Goal: Task Accomplishment & Management: Complete application form

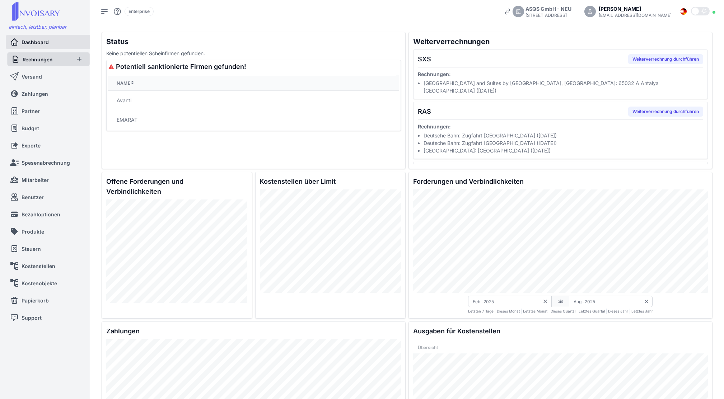
click at [52, 58] on span "Rechnungen" at bounding box center [38, 59] width 30 height 7
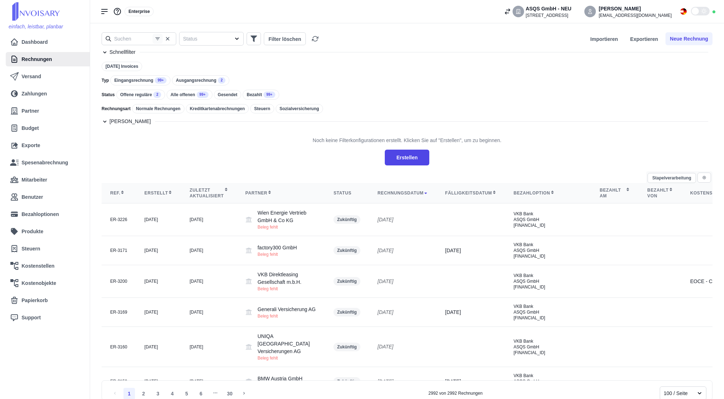
click at [152, 39] on button "button" at bounding box center [157, 39] width 10 height 10
click at [144, 37] on input "text" at bounding box center [139, 38] width 75 height 13
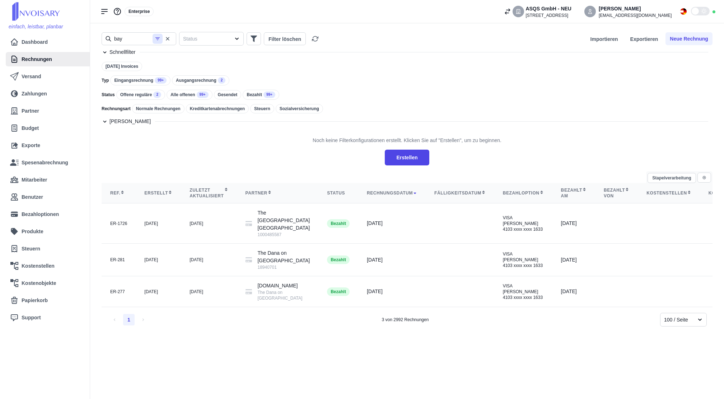
click at [159, 42] on button "button" at bounding box center [157, 39] width 10 height 10
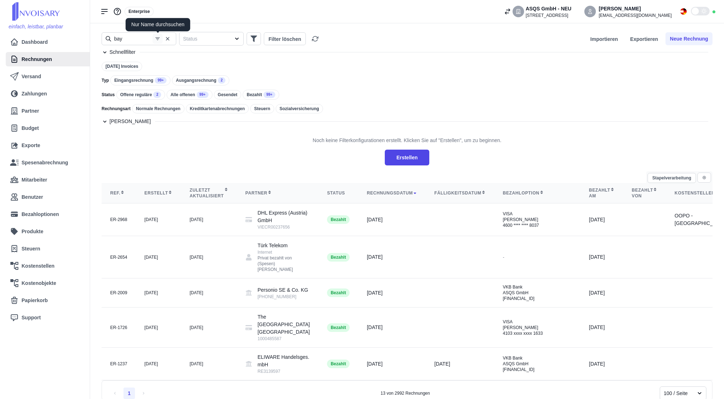
click at [156, 41] on icon "button" at bounding box center [158, 39] width 6 height 6
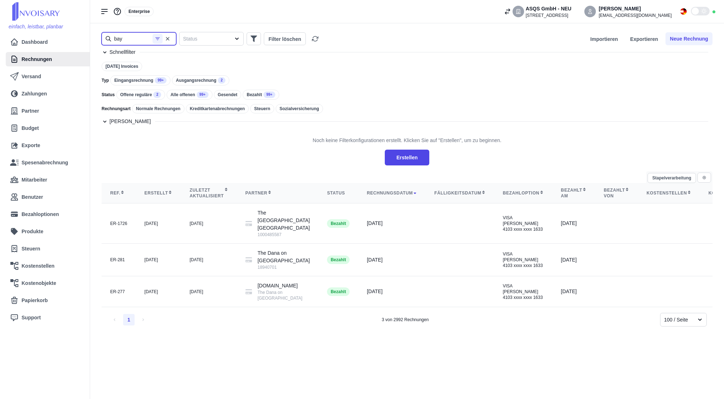
click at [140, 36] on input "bay" at bounding box center [139, 38] width 75 height 13
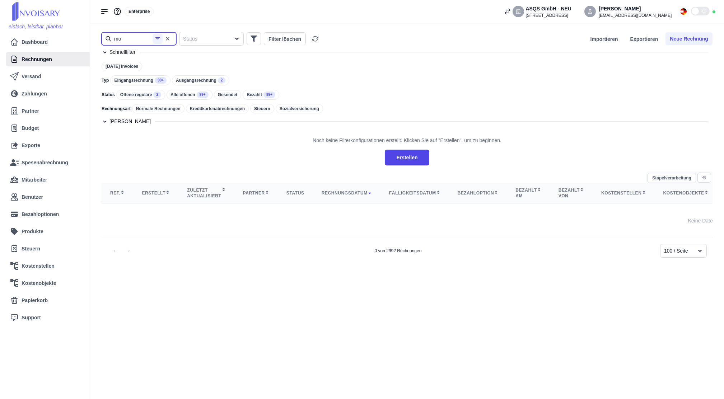
type input "m"
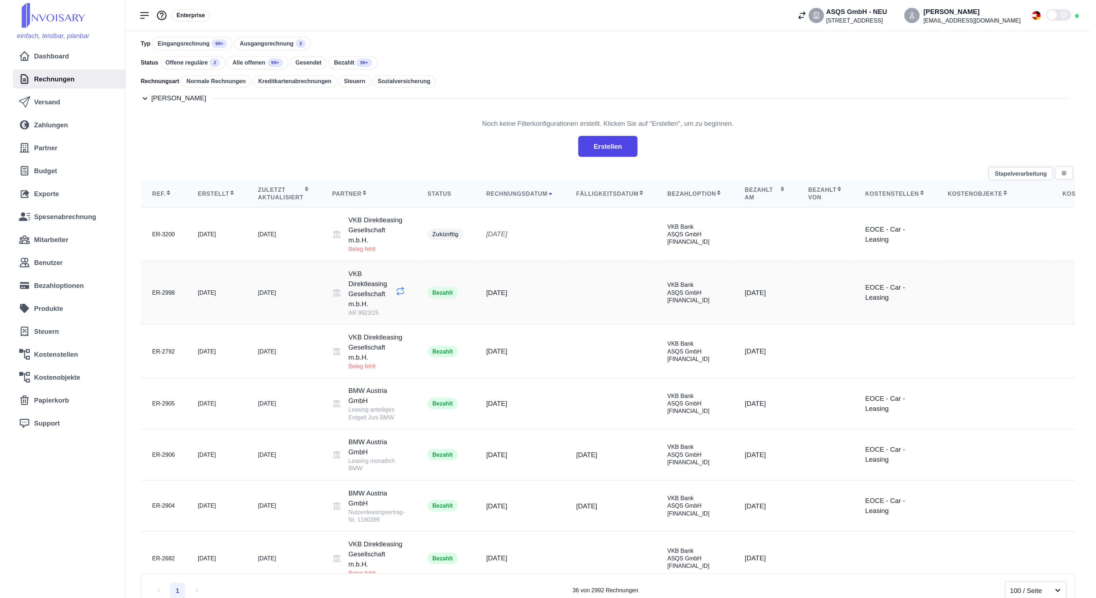
scroll to position [47, 0]
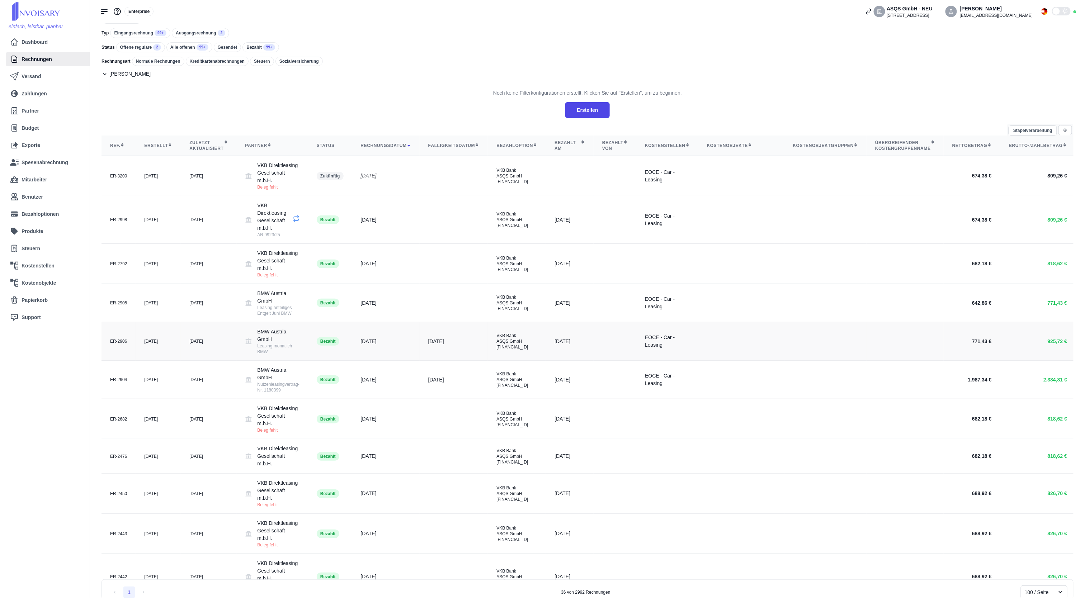
type input "leasing"
click at [386, 342] on div "[DATE]" at bounding box center [386, 342] width 50 height 8
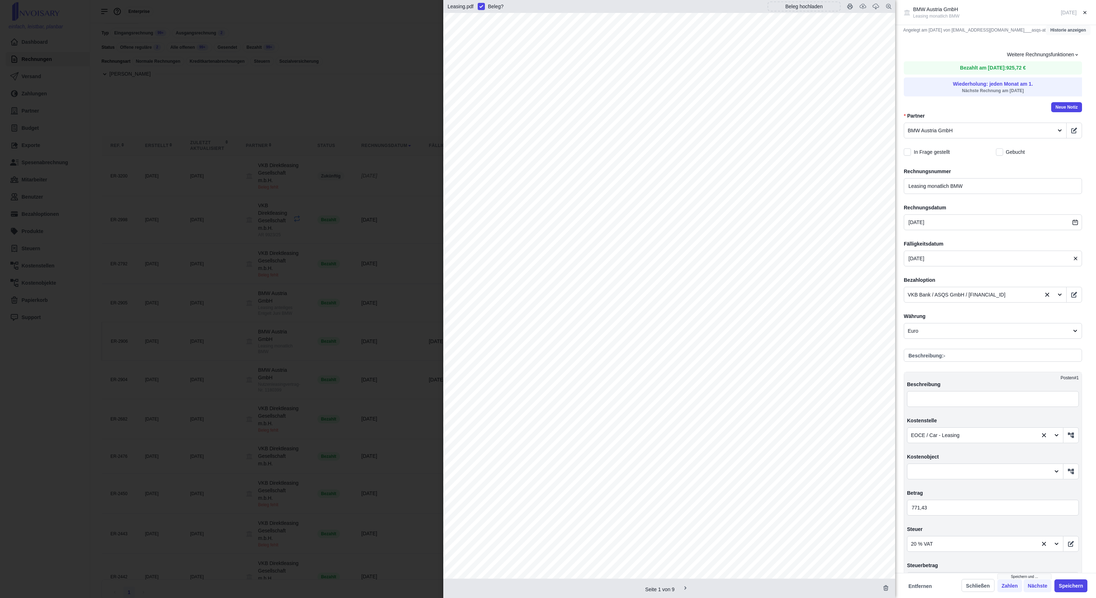
click at [723, 29] on button "Historie anzeigen" at bounding box center [1068, 30] width 45 height 10
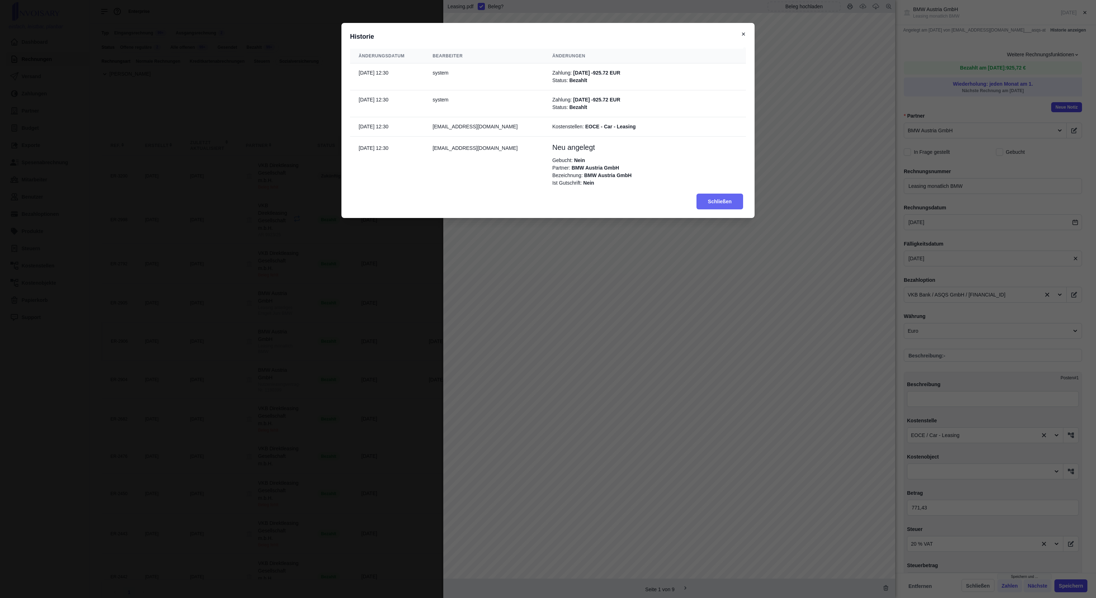
click at [703, 202] on button "Schließen" at bounding box center [720, 202] width 47 height 16
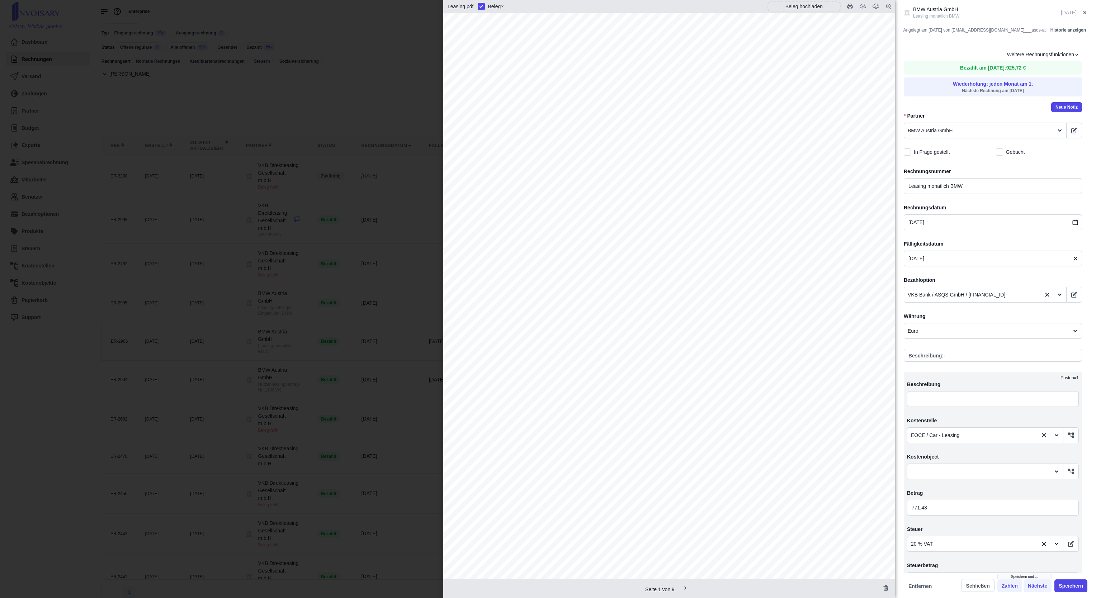
drag, startPoint x: 528, startPoint y: 23, endPoint x: 649, endPoint y: 27, distance: 120.6
click at [647, 25] on div at bounding box center [669, 333] width 452 height 641
click at [723, 133] on button "button" at bounding box center [1075, 131] width 16 height 16
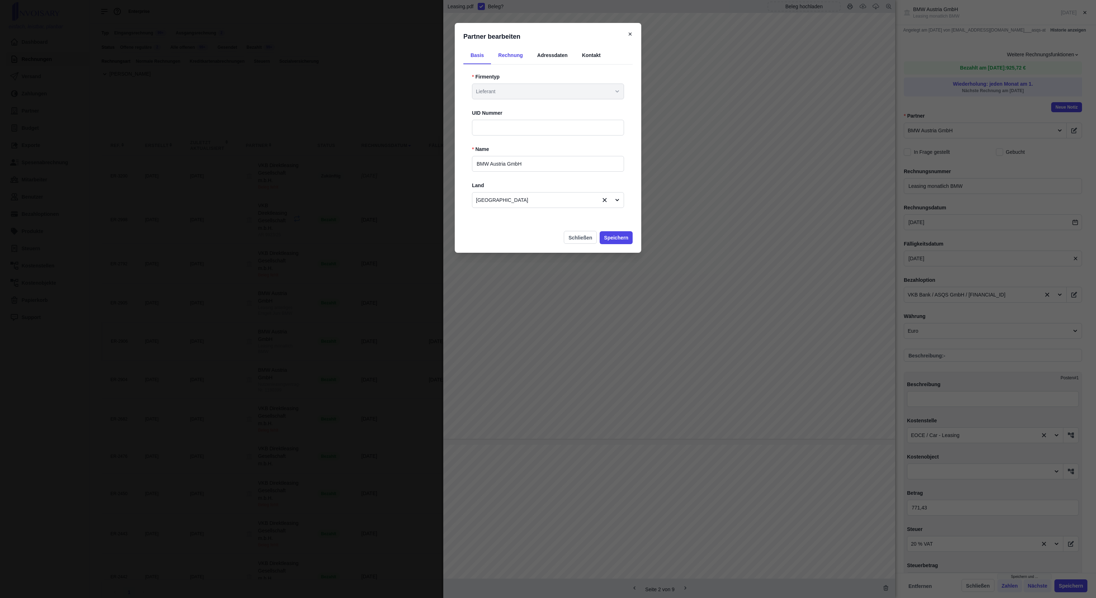
click at [513, 53] on div "Rechnung" at bounding box center [510, 55] width 39 height 17
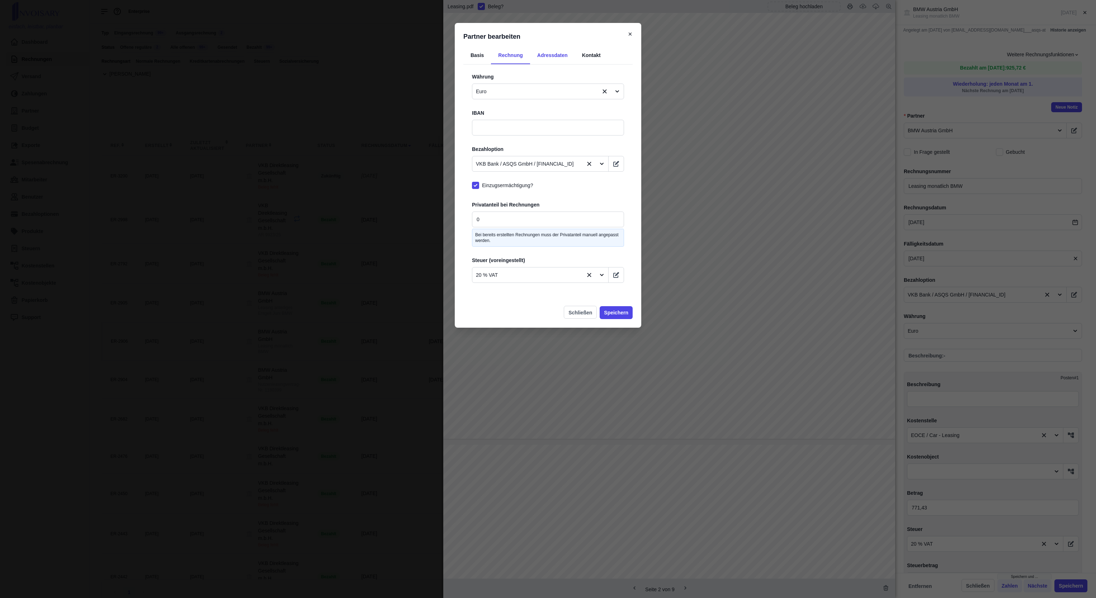
click at [544, 57] on div "Adressdaten" at bounding box center [552, 55] width 45 height 17
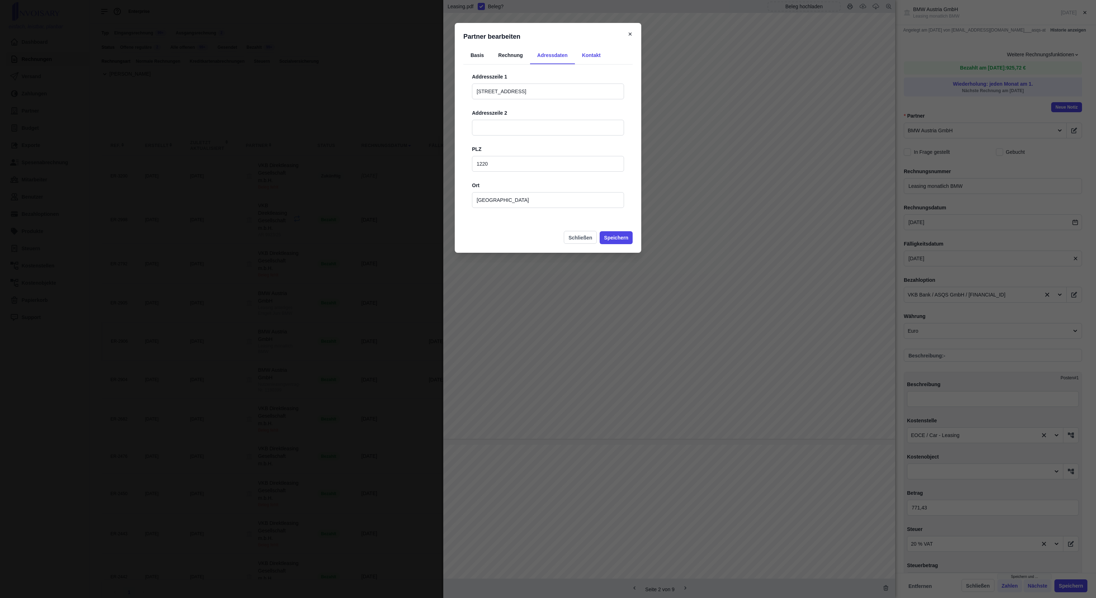
click at [583, 57] on div "Kontakt" at bounding box center [591, 55] width 33 height 17
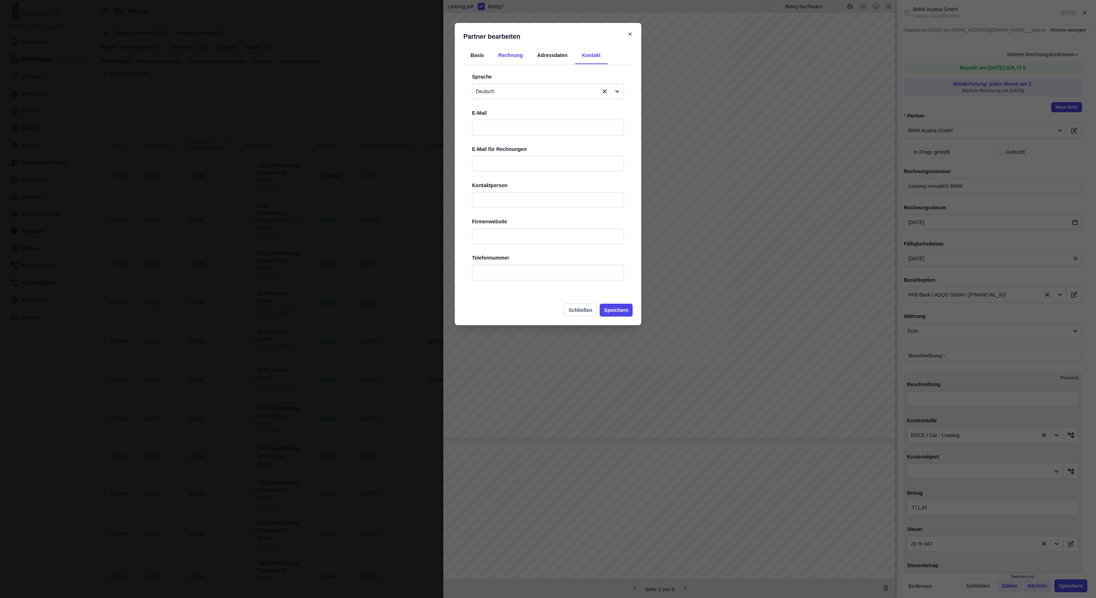
click at [504, 56] on div "Rechnung" at bounding box center [510, 55] width 39 height 17
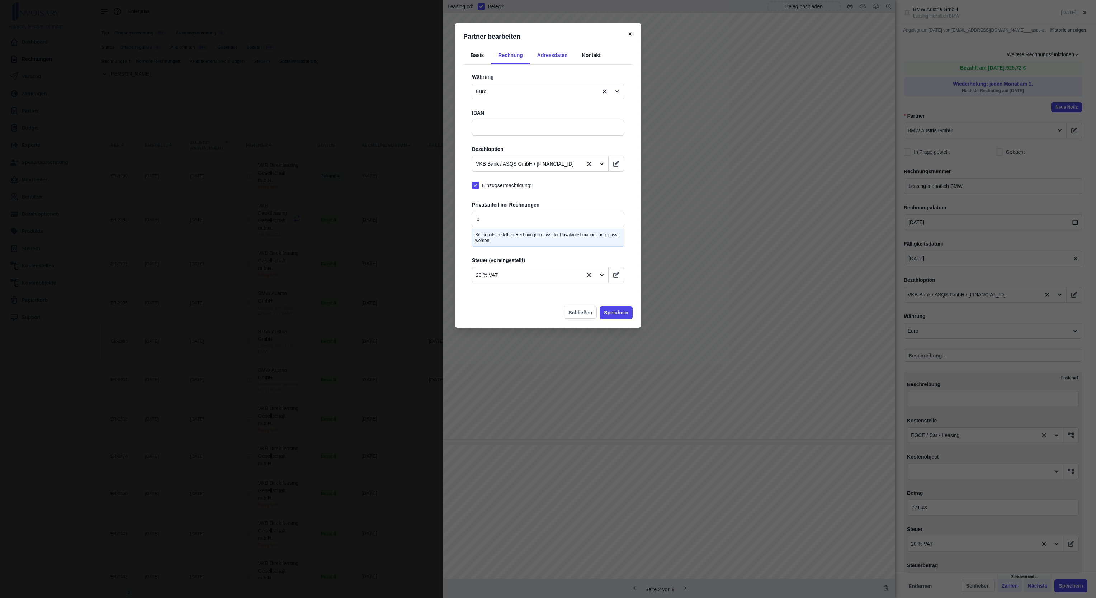
click at [552, 57] on div "Adressdaten" at bounding box center [552, 55] width 45 height 17
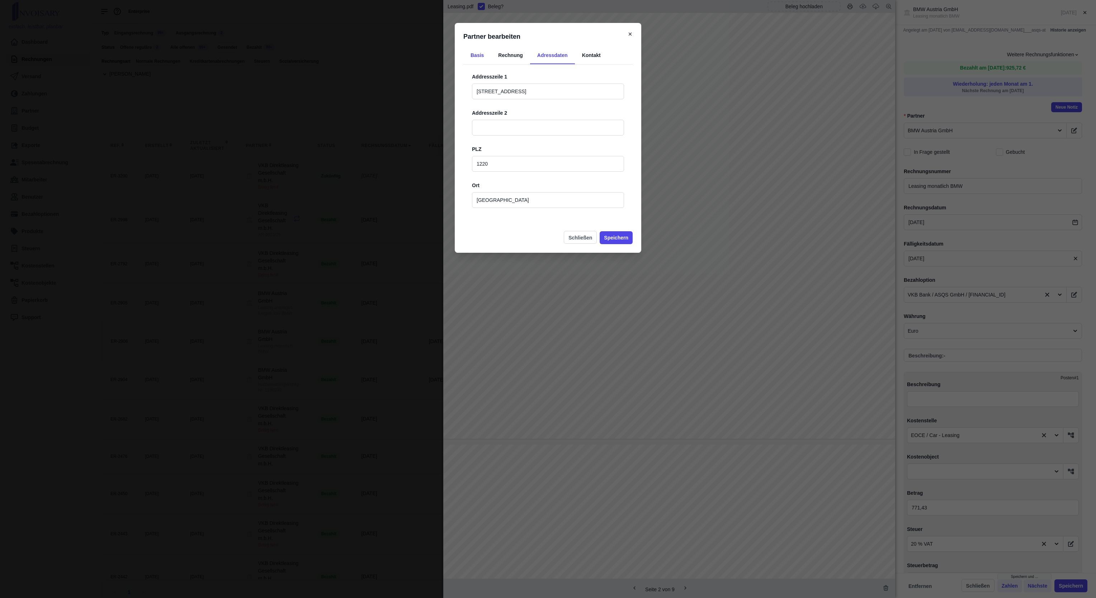
click at [471, 59] on div "Basis" at bounding box center [478, 55] width 28 height 17
click at [629, 37] on h5 "Partner bearbeiten" at bounding box center [548, 37] width 169 height 10
click at [630, 35] on icon at bounding box center [630, 34] width 5 height 5
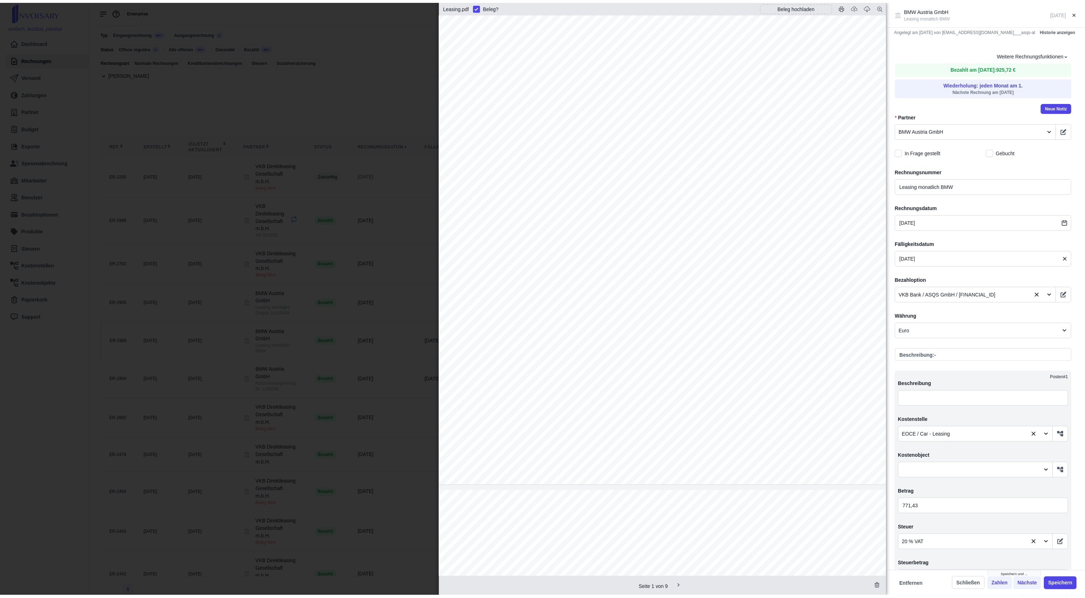
scroll to position [215, 0]
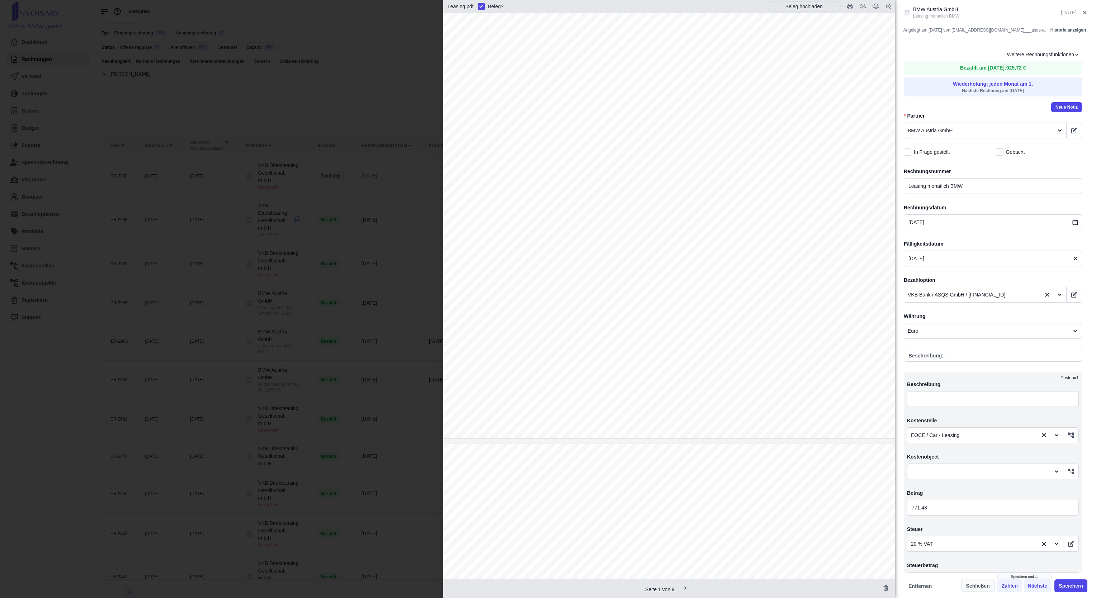
click at [723, 399] on button "Schließen" at bounding box center [978, 585] width 33 height 13
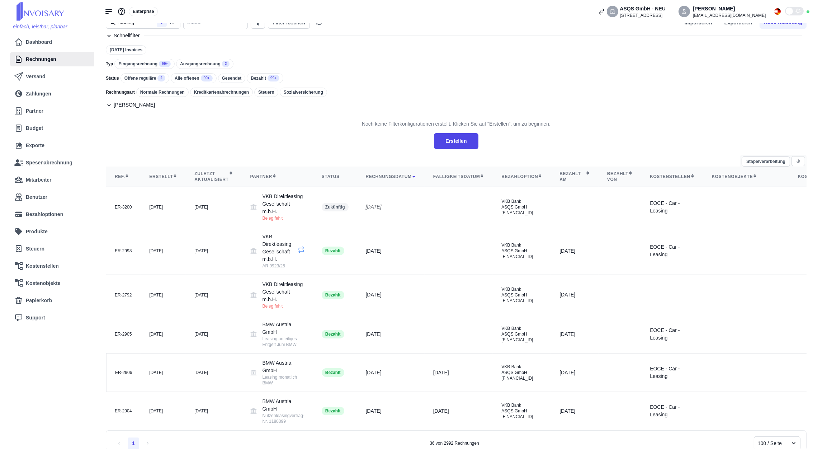
scroll to position [0, 0]
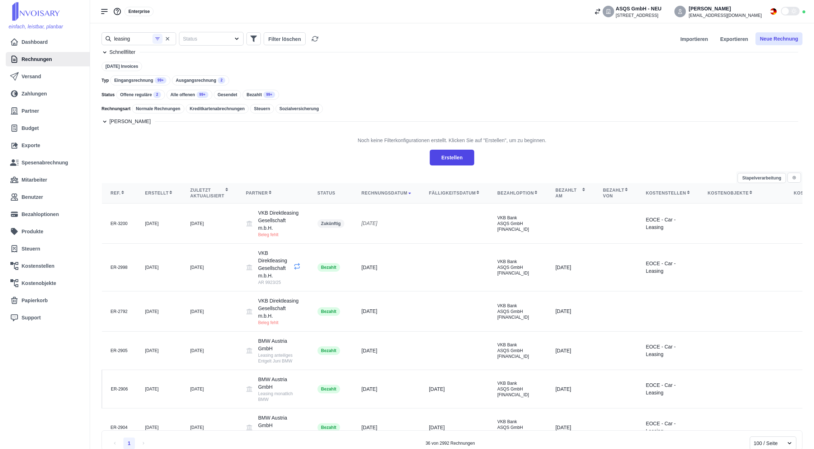
click at [723, 43] on button "Neue Rechnung" at bounding box center [779, 38] width 47 height 13
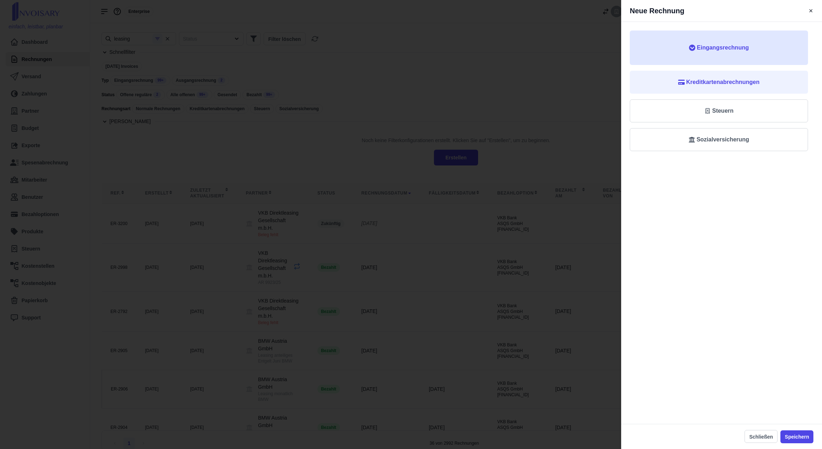
click at [723, 48] on span "Eingangsrechnung" at bounding box center [718, 47] width 155 height 9
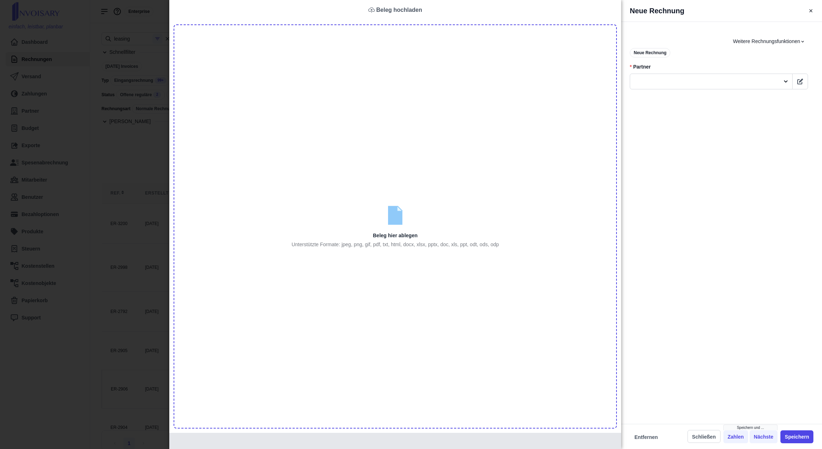
type input "C:\fakepath\20250818_142514_Scan.pdf"
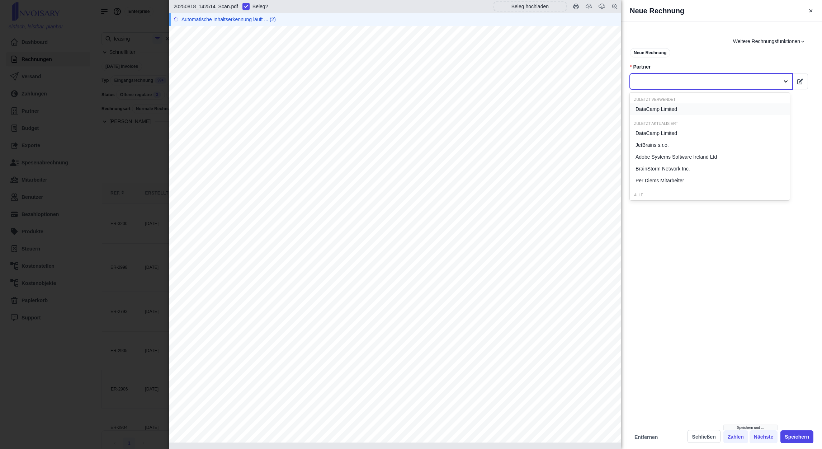
click at [723, 74] on div at bounding box center [711, 82] width 163 height 16
type input "general"
click at [701, 109] on div "Generali Versicherung AG" at bounding box center [710, 109] width 160 height 12
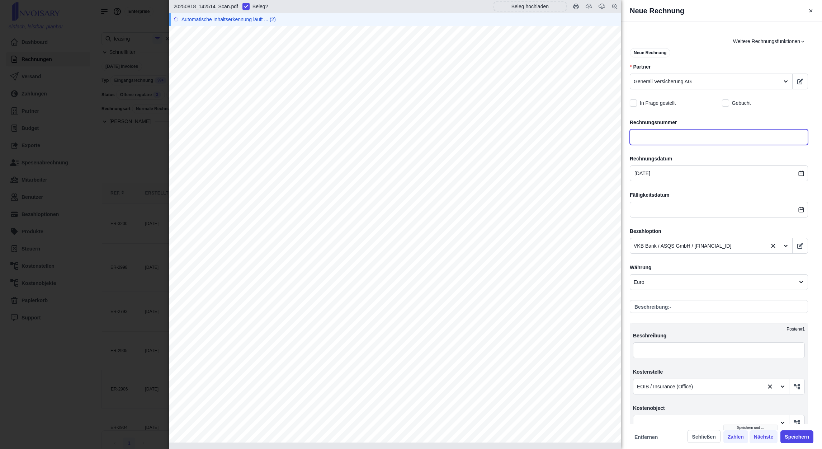
click at [669, 140] on input "text" at bounding box center [719, 137] width 178 height 16
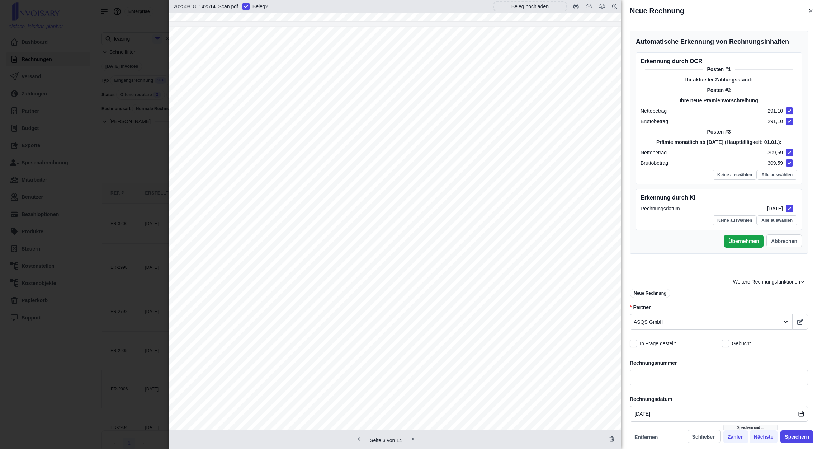
click at [691, 325] on div at bounding box center [705, 322] width 142 height 9
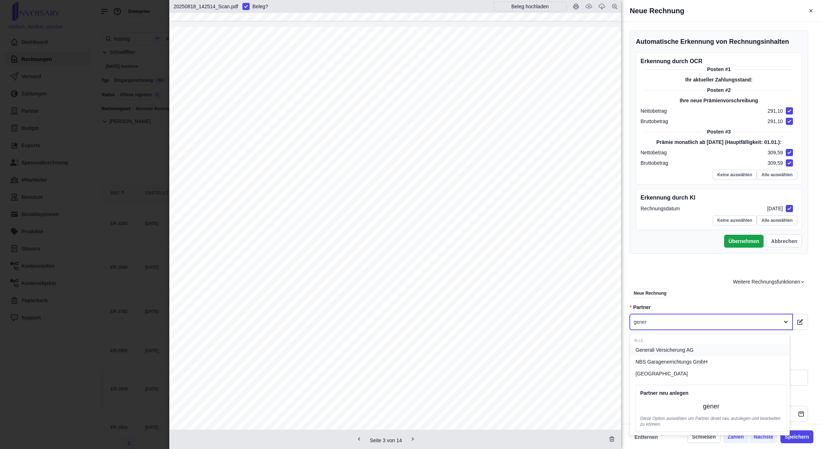
type input "genera"
click at [691, 350] on span "Generali Versicherung AG" at bounding box center [665, 350] width 58 height 8
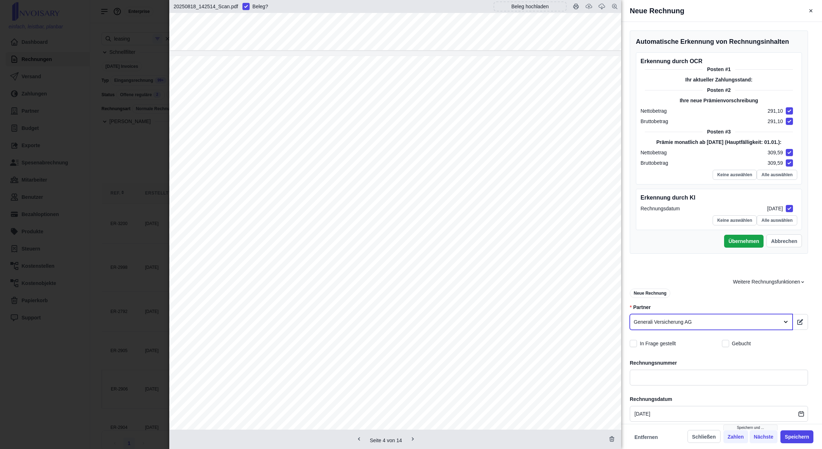
scroll to position [2583, 0]
click at [699, 371] on input "text" at bounding box center [719, 378] width 178 height 16
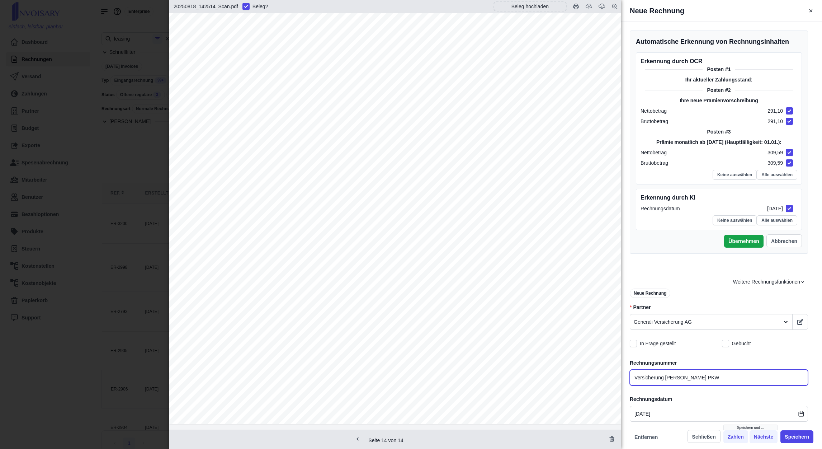
type input "Versicherung [PERSON_NAME] PKW"
click at [723, 282] on span "Weitere Rechnungsfunktionen" at bounding box center [769, 282] width 72 height 8
click at [718, 280] on div "Weitere Rechnungsfunktionen Rechnung duplizieren Rechnung exportieren Als Gutsc…" at bounding box center [719, 281] width 178 height 13
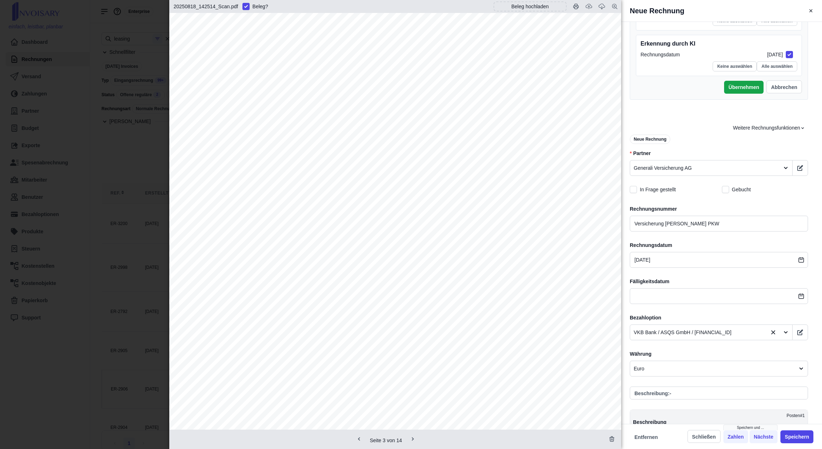
scroll to position [161, 0]
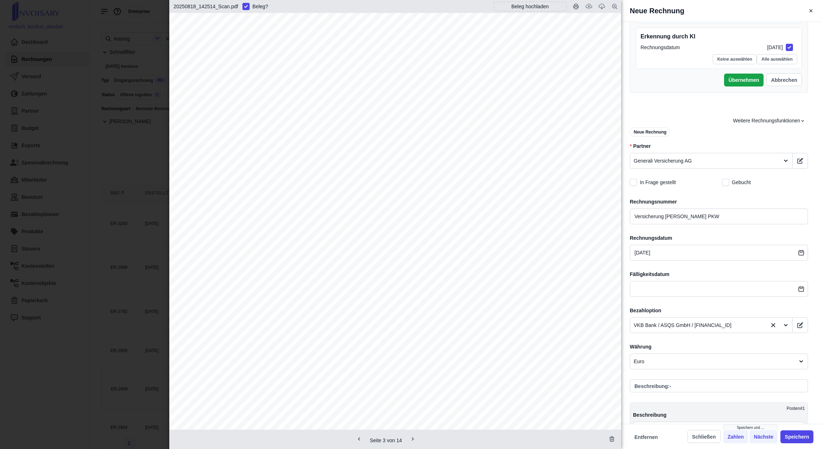
click at [723, 123] on span "Weitere Rechnungsfunktionen" at bounding box center [769, 121] width 72 height 8
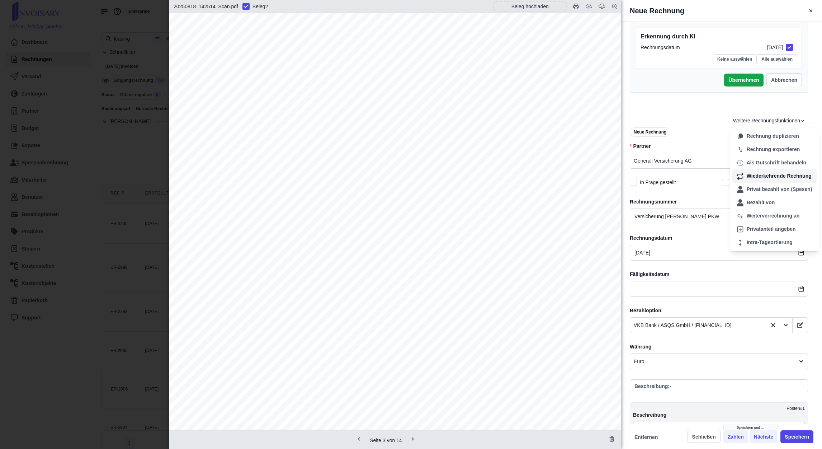
click at [723, 174] on div "Wiederkehrende Rechnung" at bounding box center [775, 175] width 84 height 13
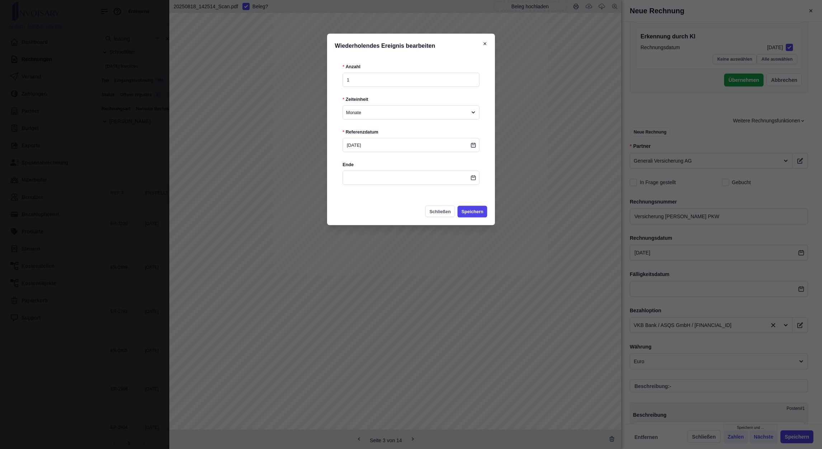
scroll to position [253, 0]
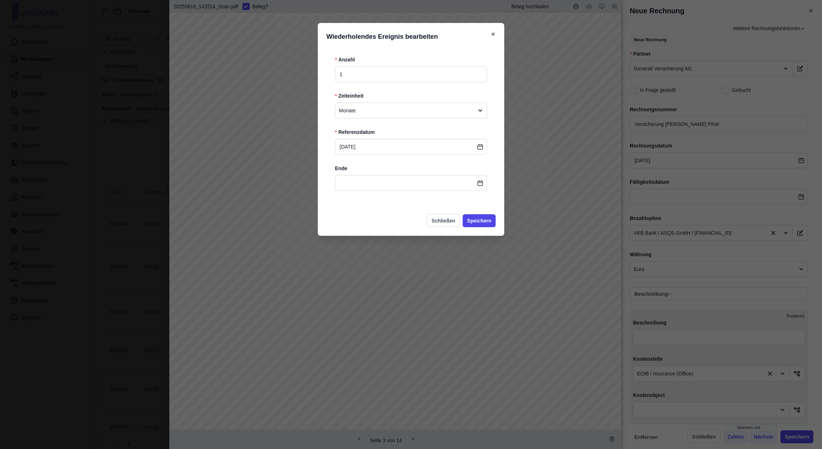
click at [481, 144] on icon at bounding box center [480, 146] width 5 height 5
click at [479, 150] on span "[DATE]" at bounding box center [411, 147] width 152 height 16
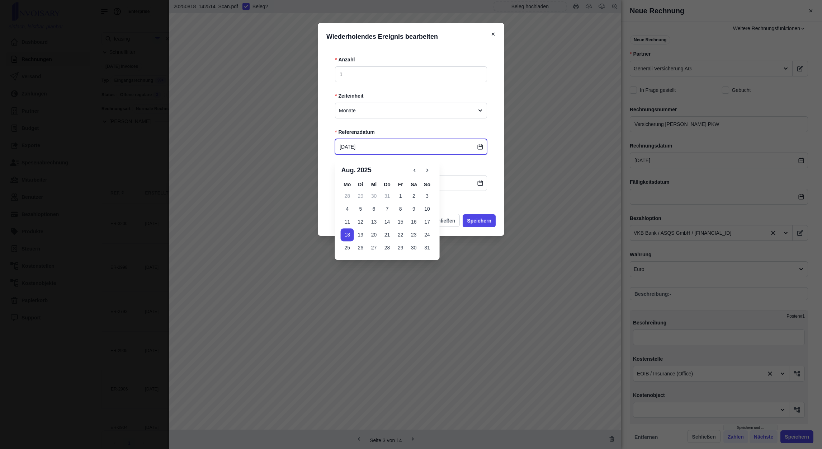
click at [456, 148] on input "[DATE]" at bounding box center [411, 147] width 152 height 16
click at [427, 168] on icon "button" at bounding box center [427, 170] width 6 height 6
click at [346, 197] on button "1" at bounding box center [347, 195] width 13 height 13
type input "[DATE]"
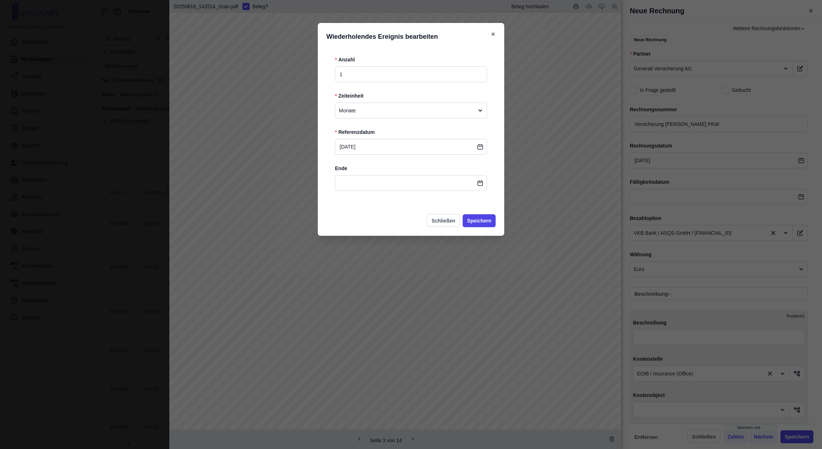
click at [457, 203] on div "* Anzahl 1 * Zeiteinheit Monate * Referenzdatum [DATE] Ende" at bounding box center [410, 128] width 169 height 162
click at [484, 221] on button "Speichern" at bounding box center [479, 220] width 33 height 13
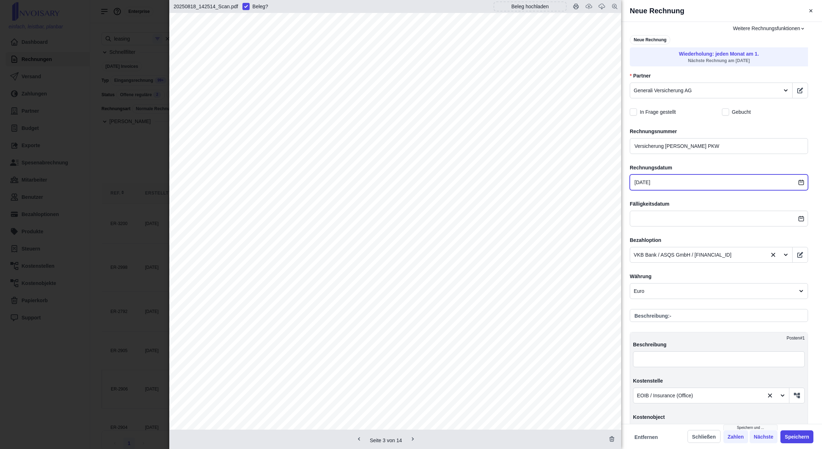
click at [720, 185] on input "[DATE]" at bounding box center [719, 182] width 178 height 16
click at [678, 246] on button "7" at bounding box center [682, 244] width 13 height 13
type input "[DATE]"
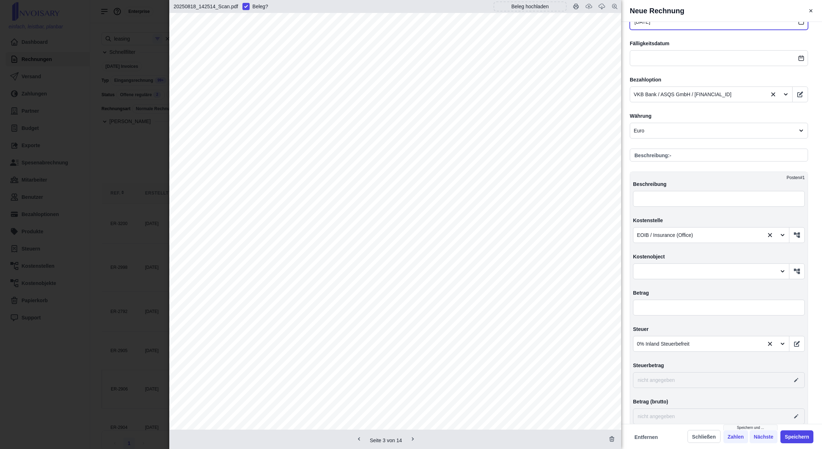
scroll to position [415, 0]
click at [723, 238] on button "button" at bounding box center [797, 234] width 16 height 16
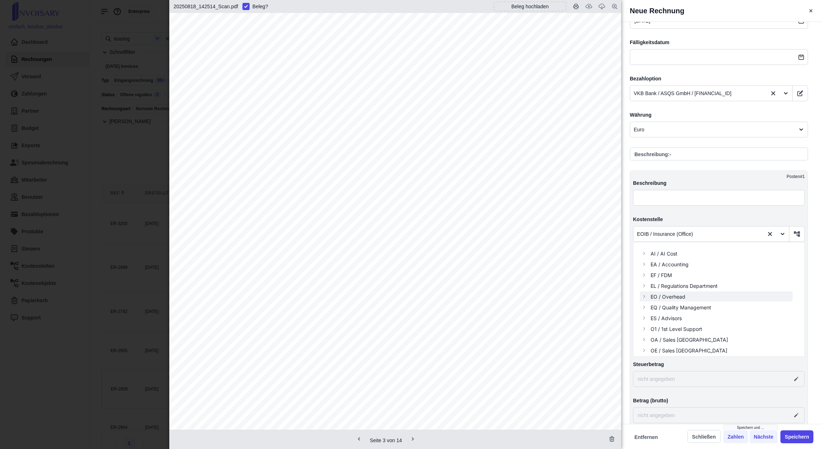
click at [671, 297] on span "EO / Overhead" at bounding box center [668, 297] width 35 height 8
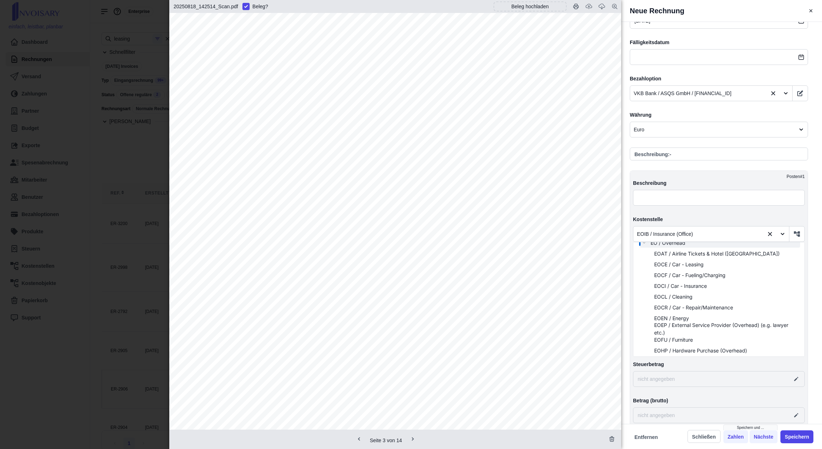
click at [686, 291] on div "EOCL / Cleaning" at bounding box center [719, 296] width 163 height 11
click at [686, 288] on span "EOCI / Car - Insurance" at bounding box center [680, 286] width 53 height 8
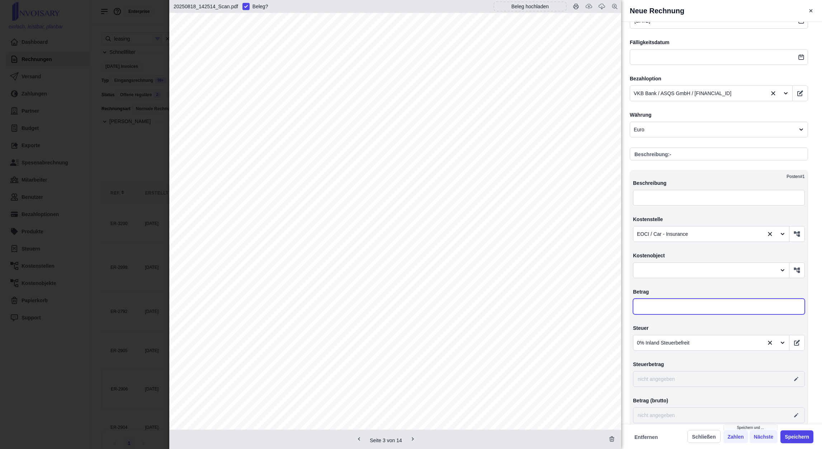
click at [685, 301] on input "text" at bounding box center [719, 306] width 172 height 16
type input "2,00"
type input "0,00"
type input "29,00"
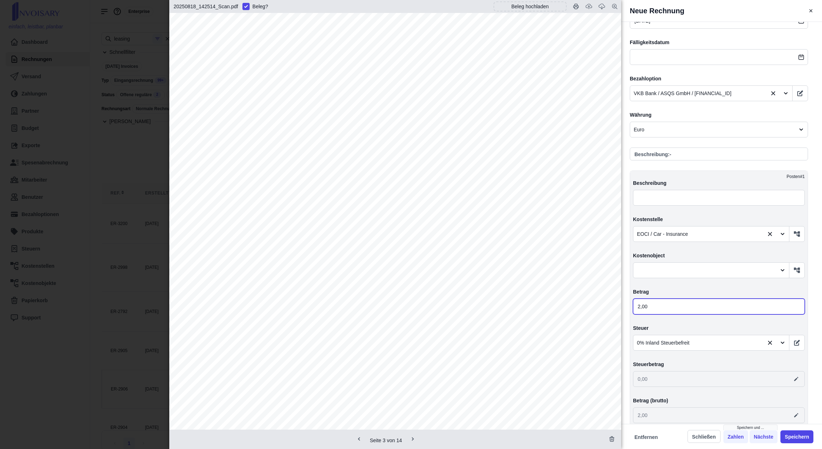
type input "29,00"
type input "291,00"
type input "291,10"
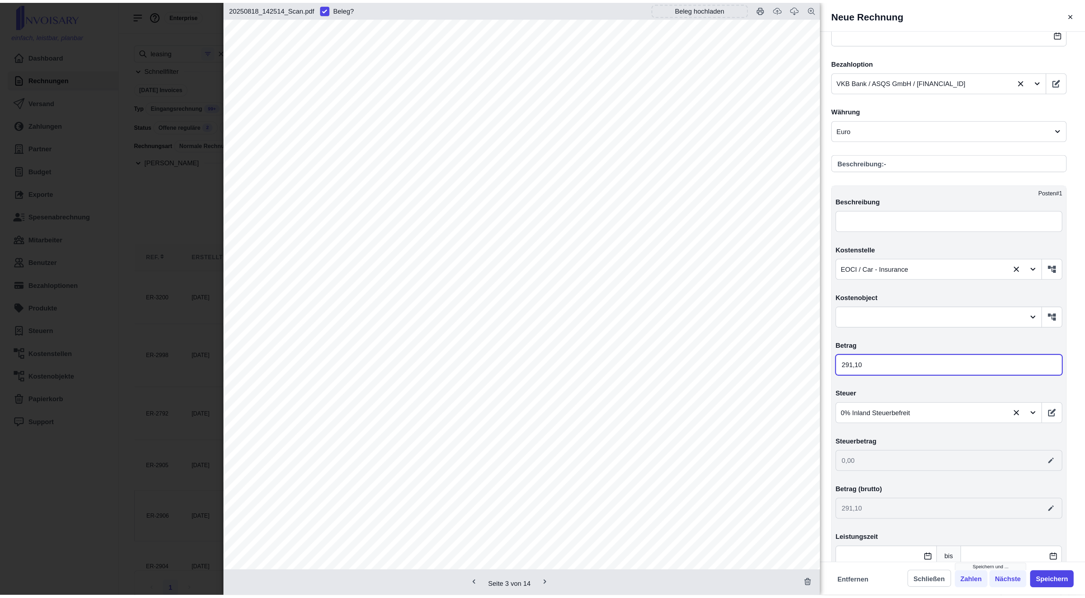
scroll to position [496, 0]
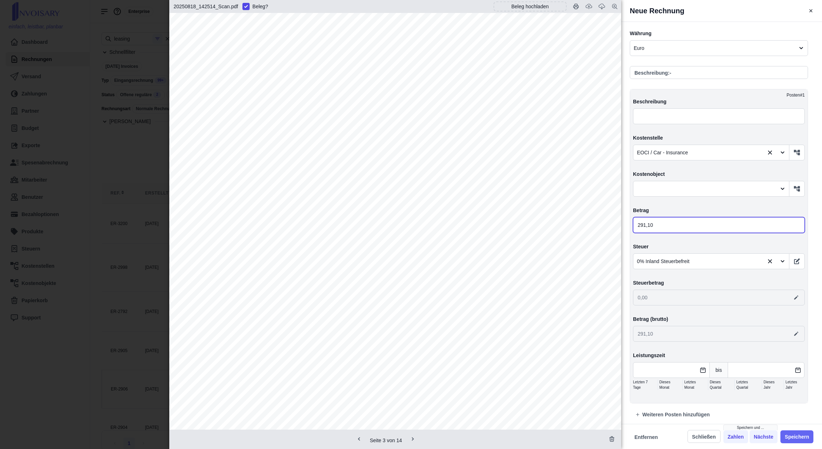
type input "291,10"
click at [723, 399] on button "Speichern" at bounding box center [797, 436] width 33 height 13
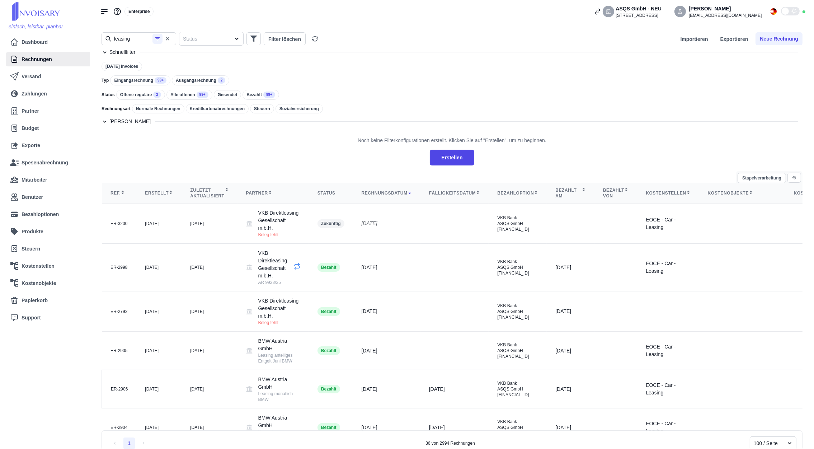
click at [723, 175] on div "Stapelverarbeitung" at bounding box center [769, 177] width 66 height 12
click at [723, 177] on icon "button" at bounding box center [794, 177] width 3 height 3
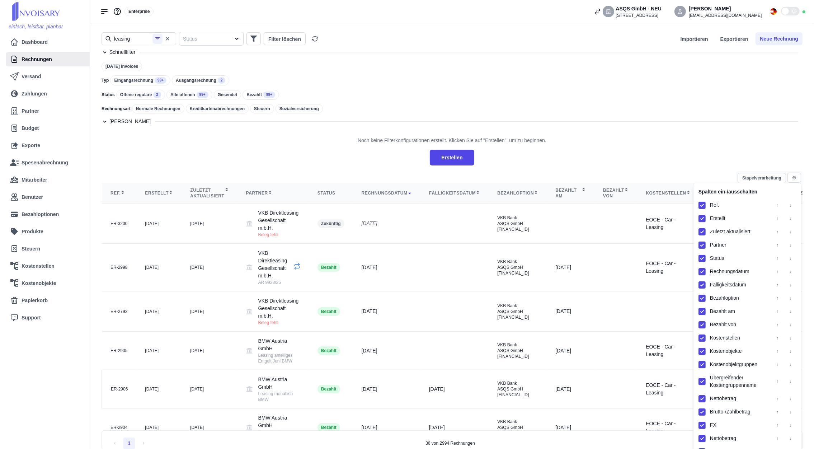
click at [705, 352] on input "checkbox" at bounding box center [702, 351] width 7 height 7
checkbox input "false"
click at [705, 370] on div "Kostenobjektgruppen" at bounding box center [728, 364] width 59 height 10
click at [705, 368] on input "checkbox" at bounding box center [702, 364] width 7 height 7
checkbox input "false"
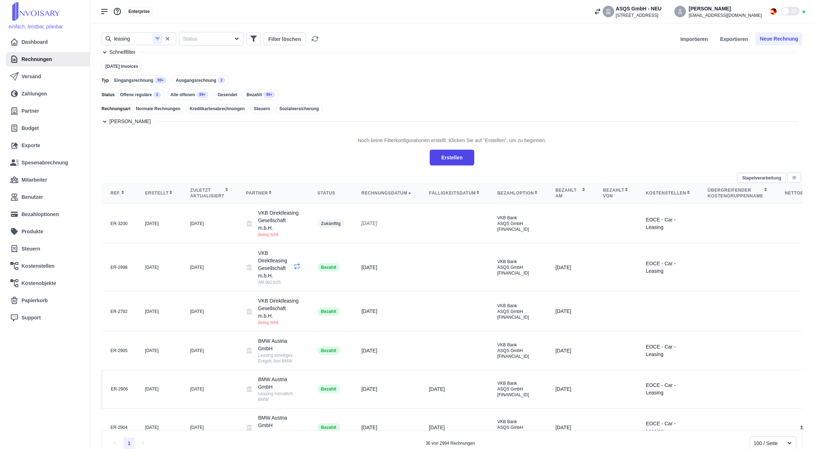
click at [718, 143] on div "Noch keine Filterkonfigurationen erstellt. Klicken Sie auf "Erstellen", um zu b…" at bounding box center [452, 148] width 701 height 34
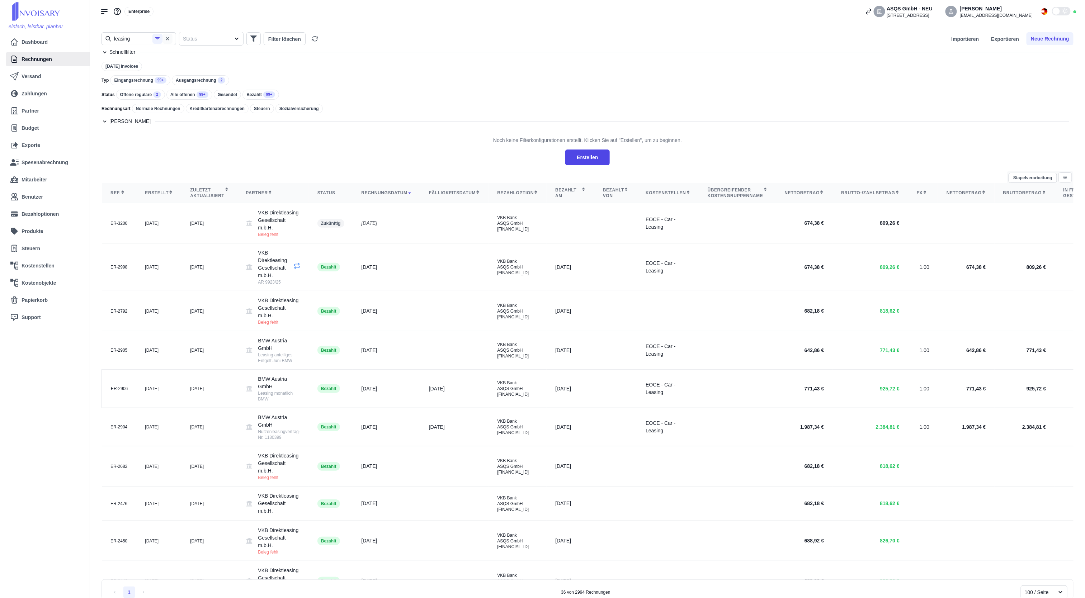
click at [166, 36] on icon "button" at bounding box center [168, 39] width 6 height 6
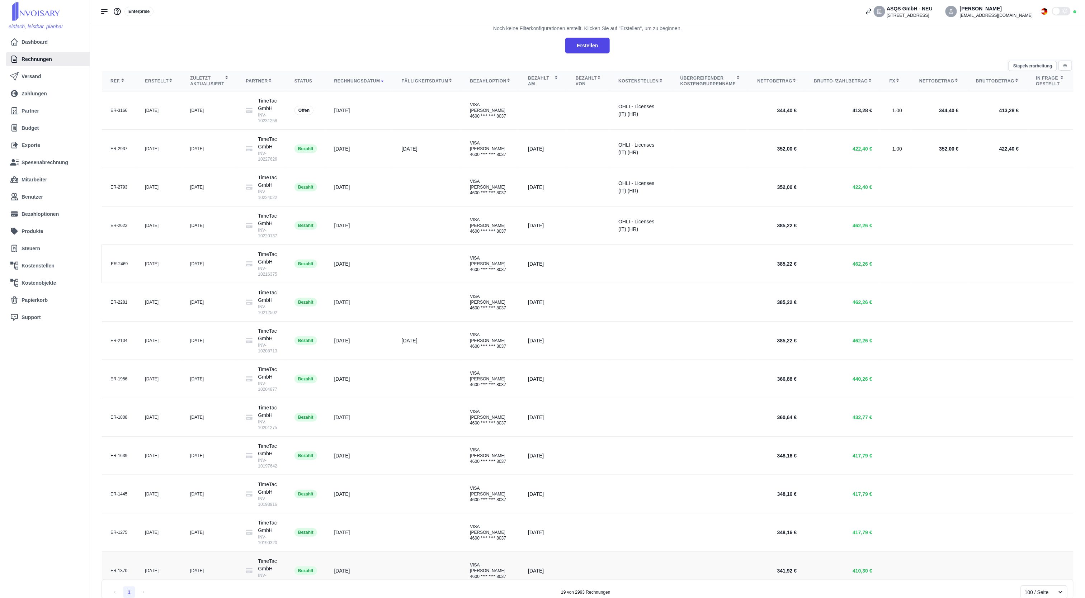
scroll to position [144, 0]
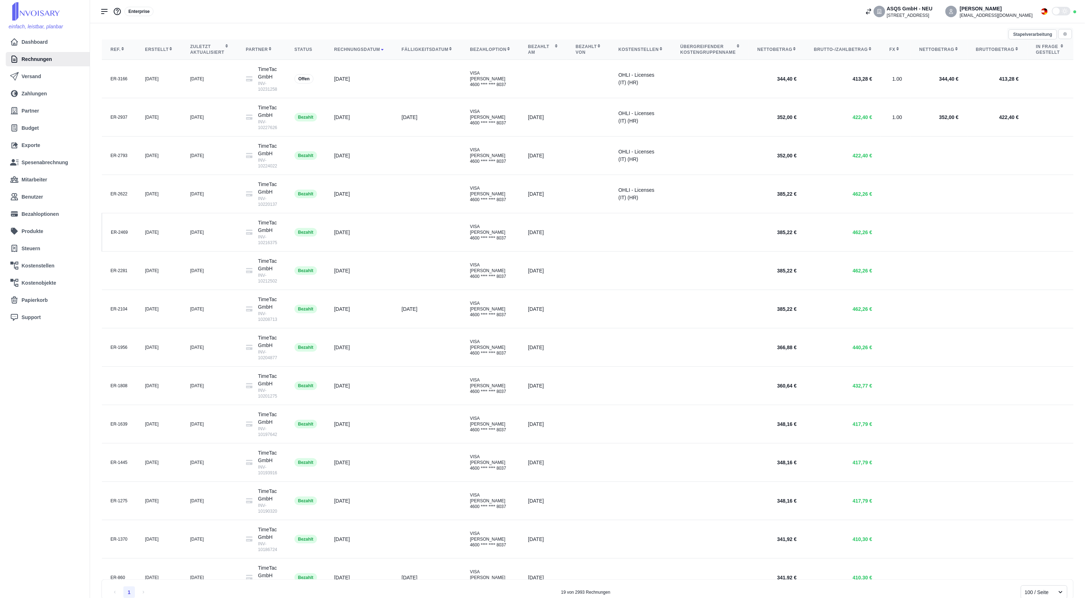
type input "timetac"
